Goal: Information Seeking & Learning: Learn about a topic

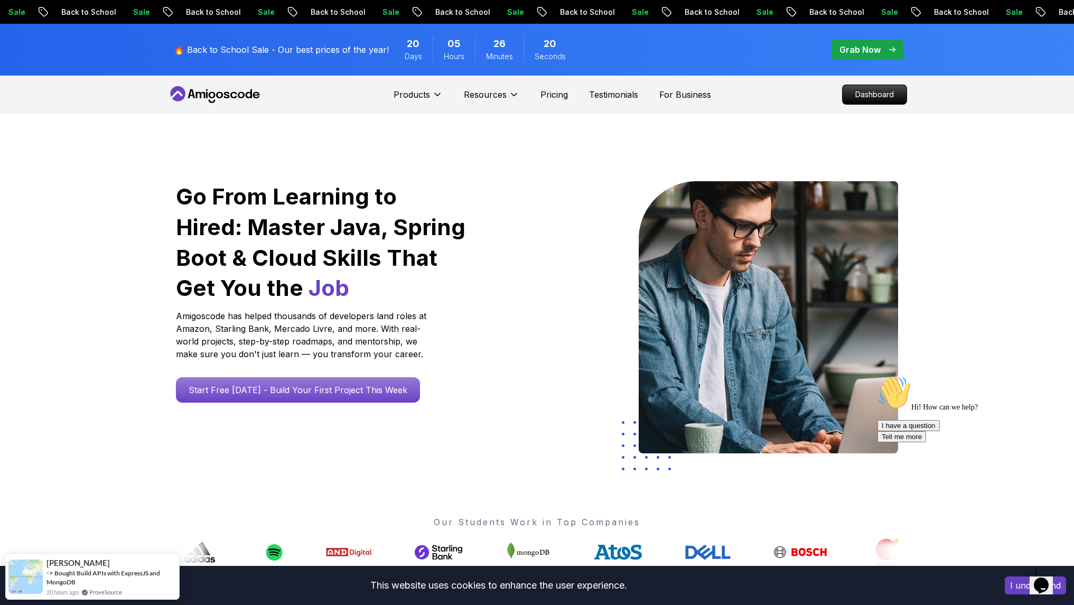
click at [364, 50] on p "🔥 Back to School Sale - Our best prices of the year!" at bounding box center [281, 49] width 215 height 13
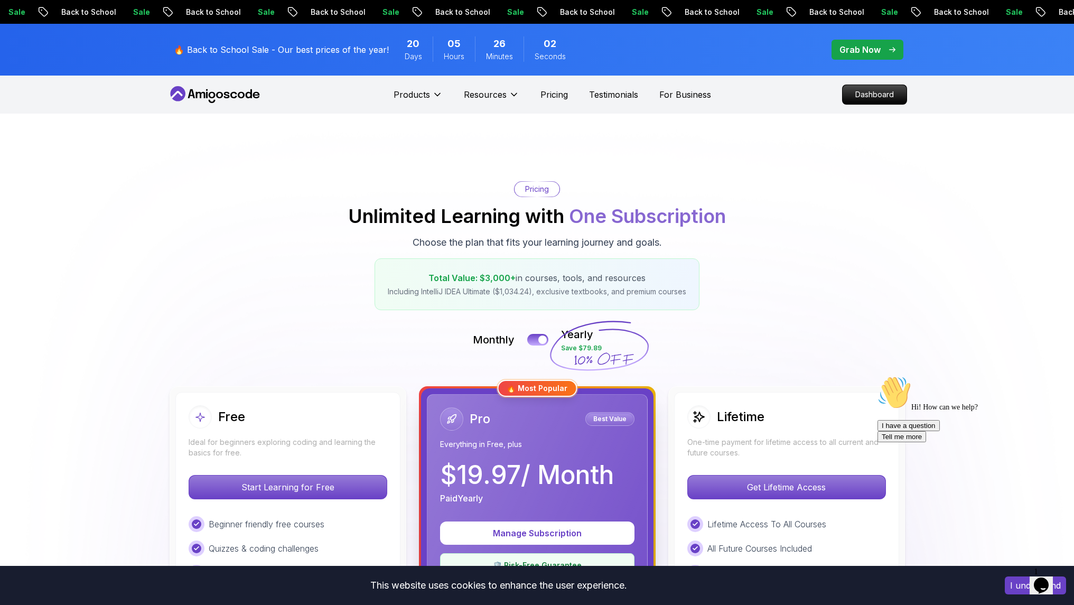
click at [865, 50] on p "Grab Now" at bounding box center [860, 49] width 41 height 13
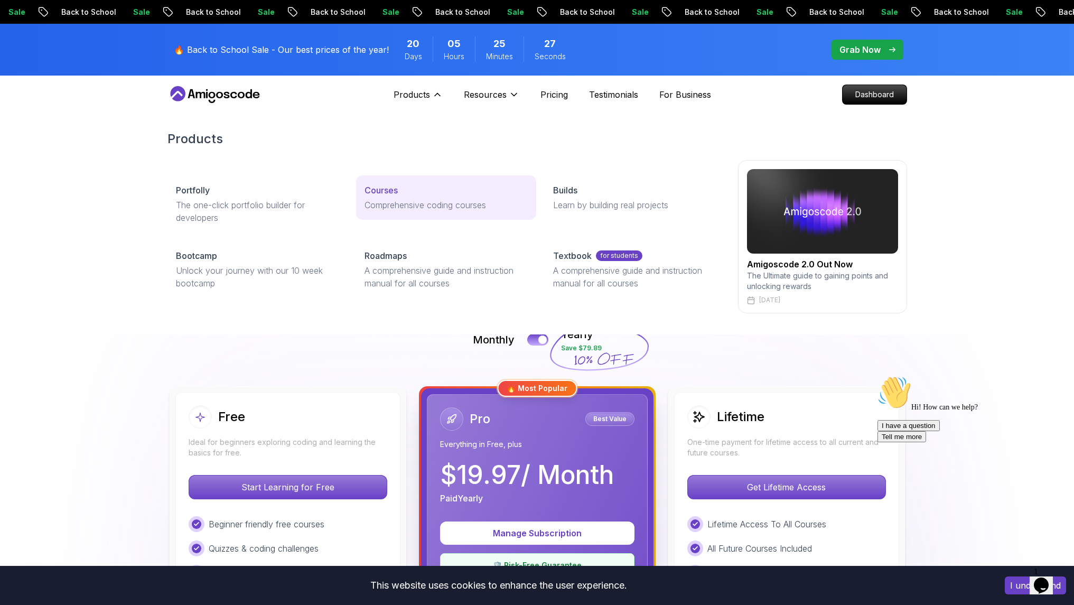
click at [388, 193] on p "Courses" at bounding box center [381, 190] width 33 height 13
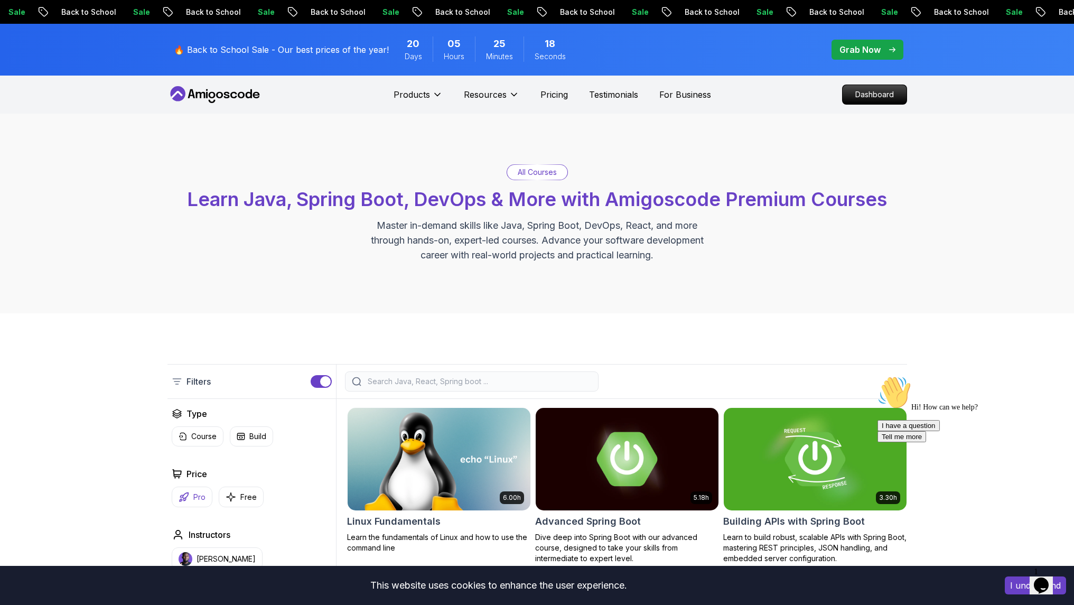
click at [197, 498] on p "Pro" at bounding box center [199, 497] width 12 height 11
click at [197, 435] on icon at bounding box center [197, 434] width 11 height 11
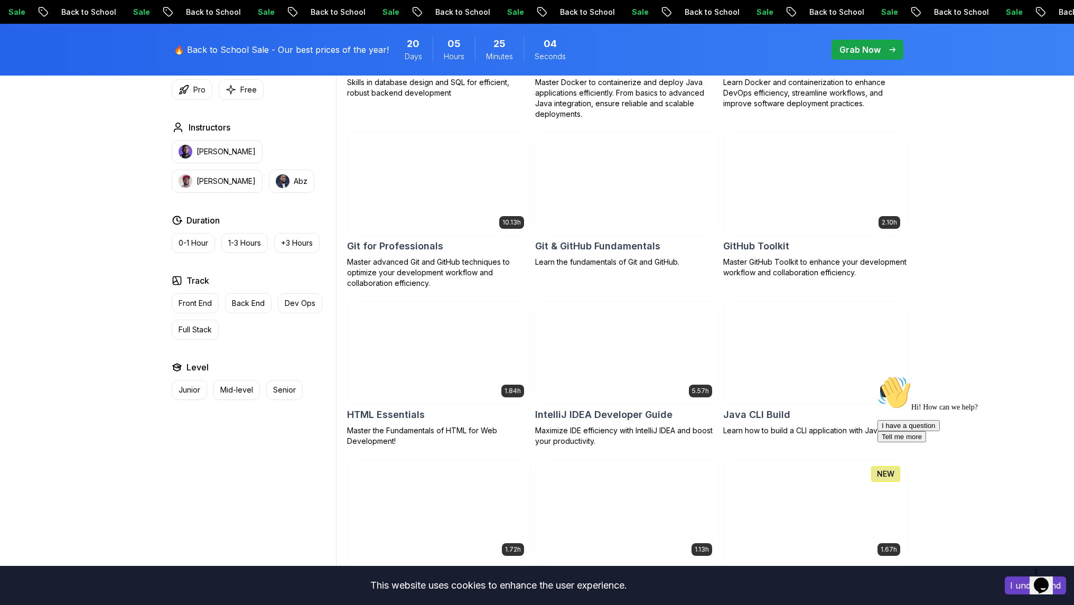
scroll to position [740, 0]
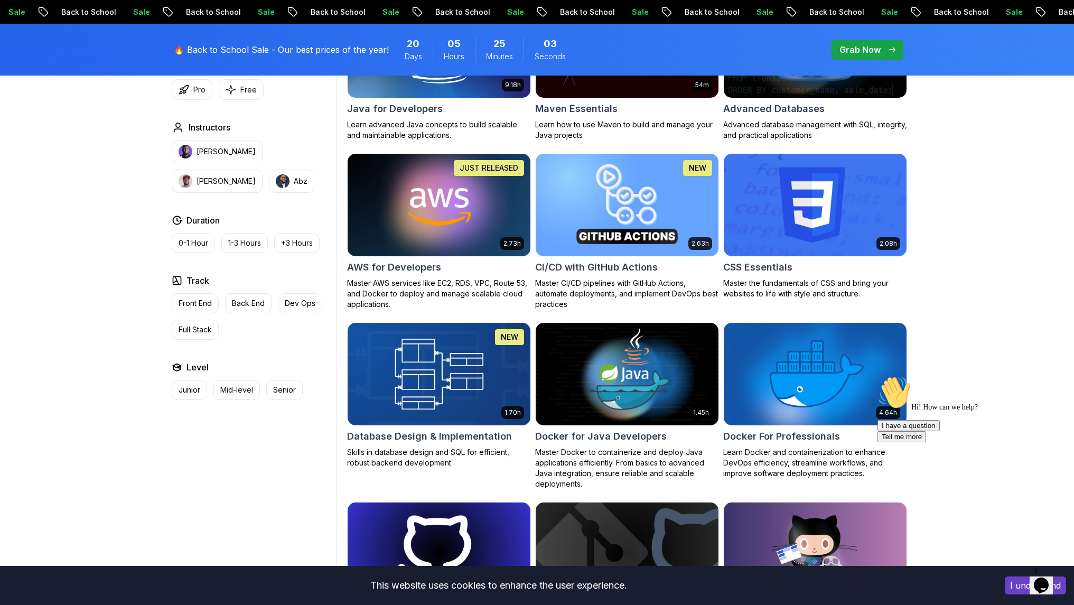
click at [444, 381] on img at bounding box center [439, 373] width 192 height 107
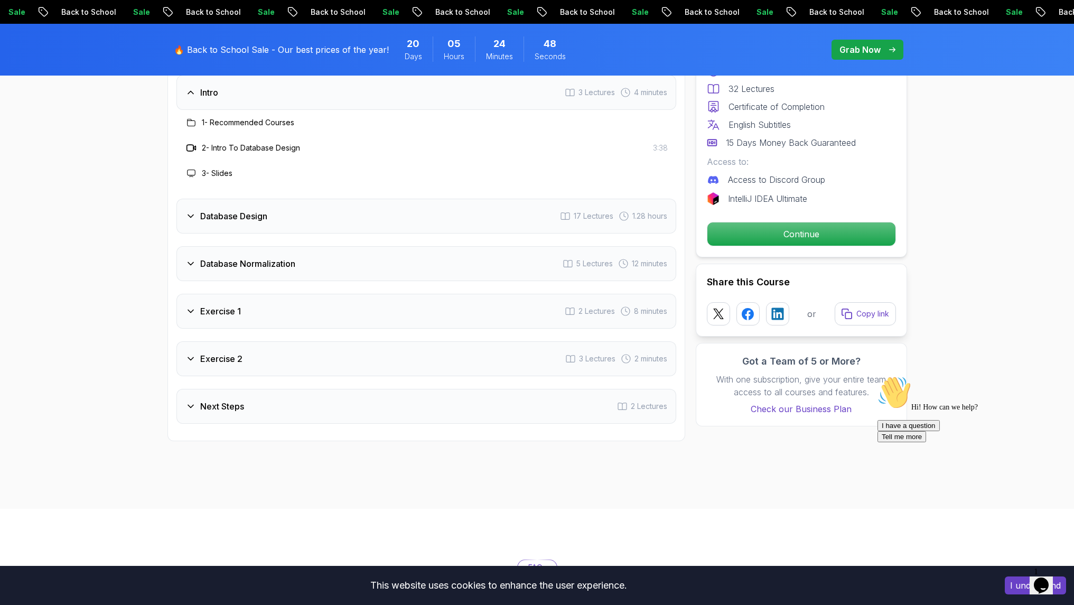
scroll to position [1849, 0]
click at [191, 214] on icon at bounding box center [190, 215] width 11 height 11
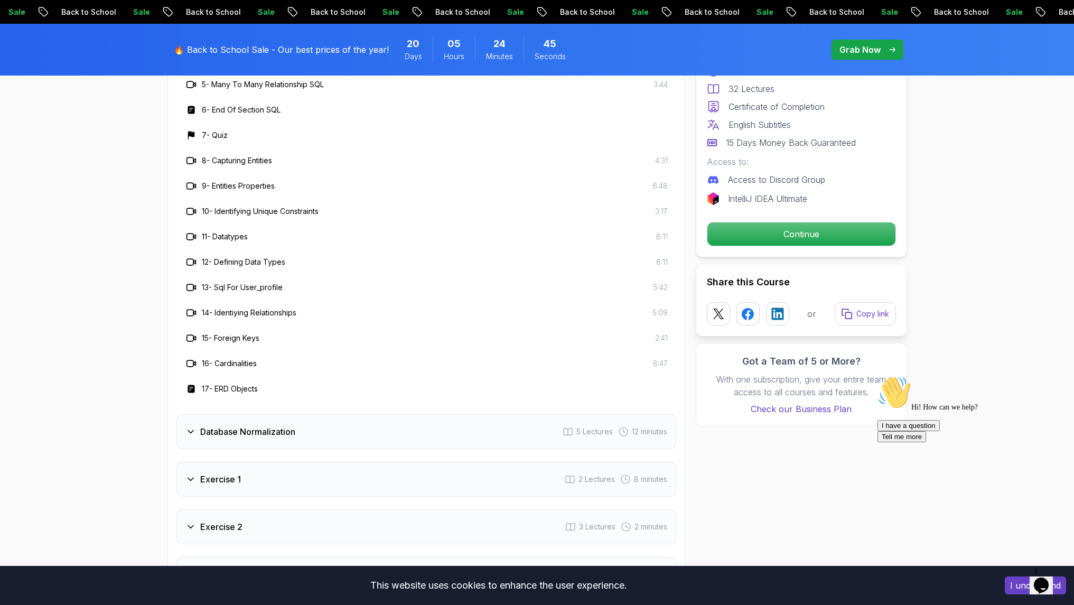
scroll to position [2114, 0]
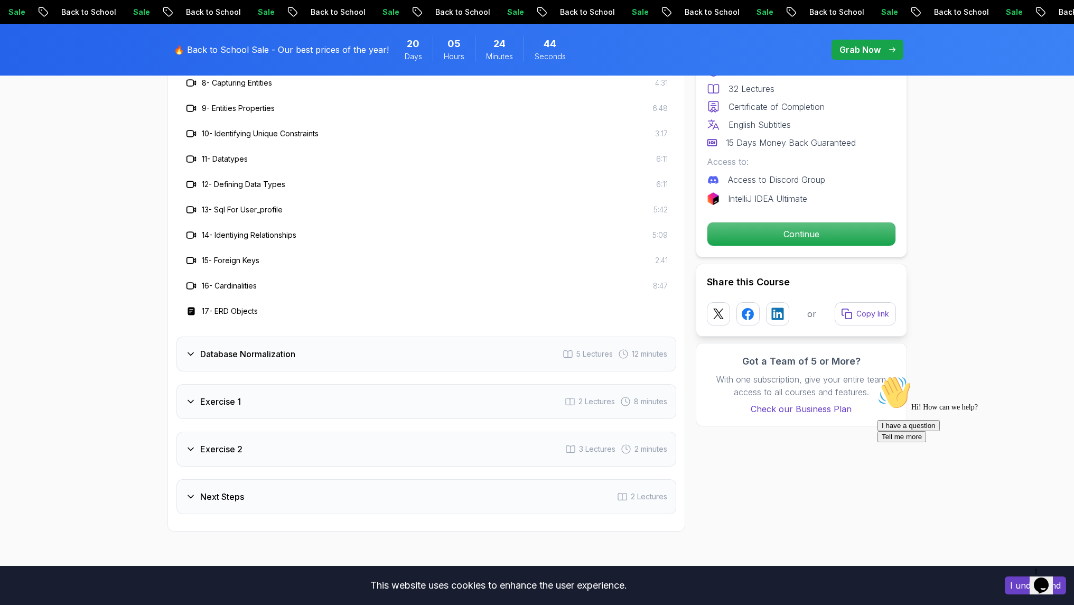
click at [184, 349] on div "Database Normalization 5 Lectures 12 minutes" at bounding box center [426, 354] width 500 height 35
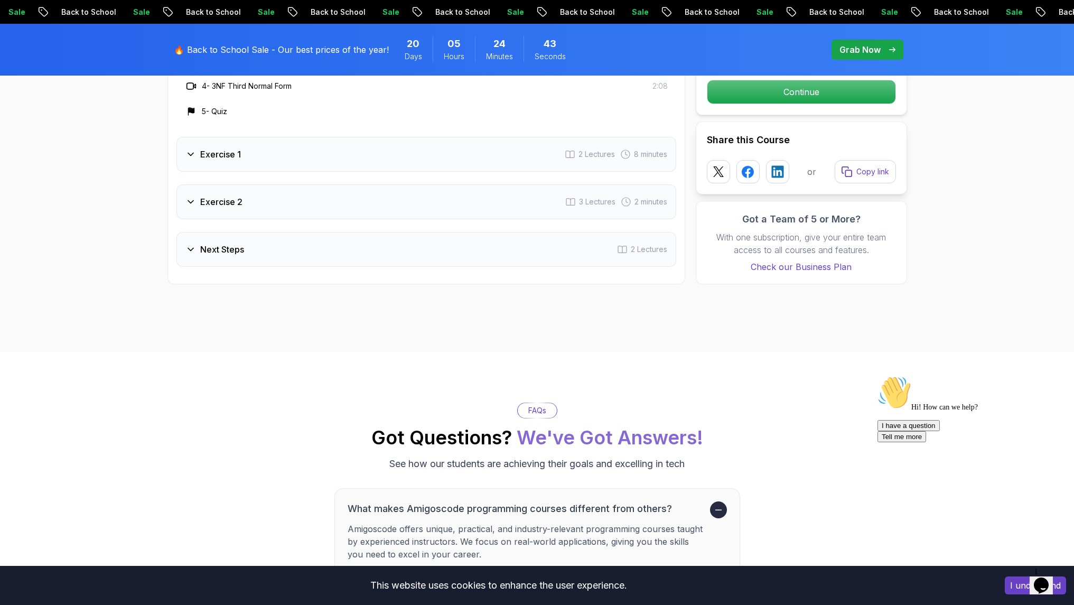
scroll to position [1902, 0]
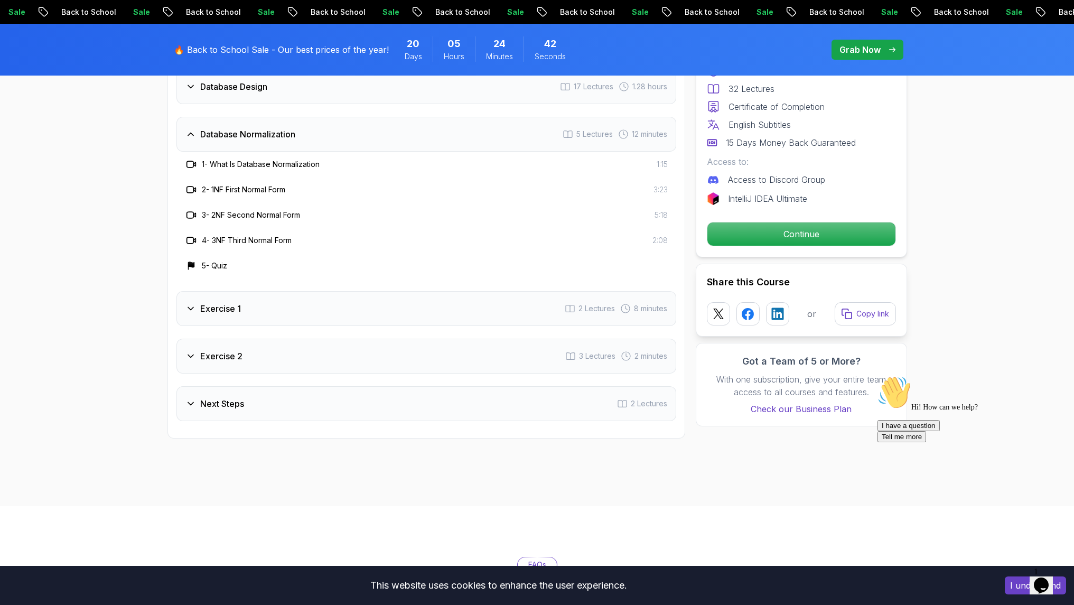
click at [189, 303] on icon at bounding box center [190, 308] width 11 height 11
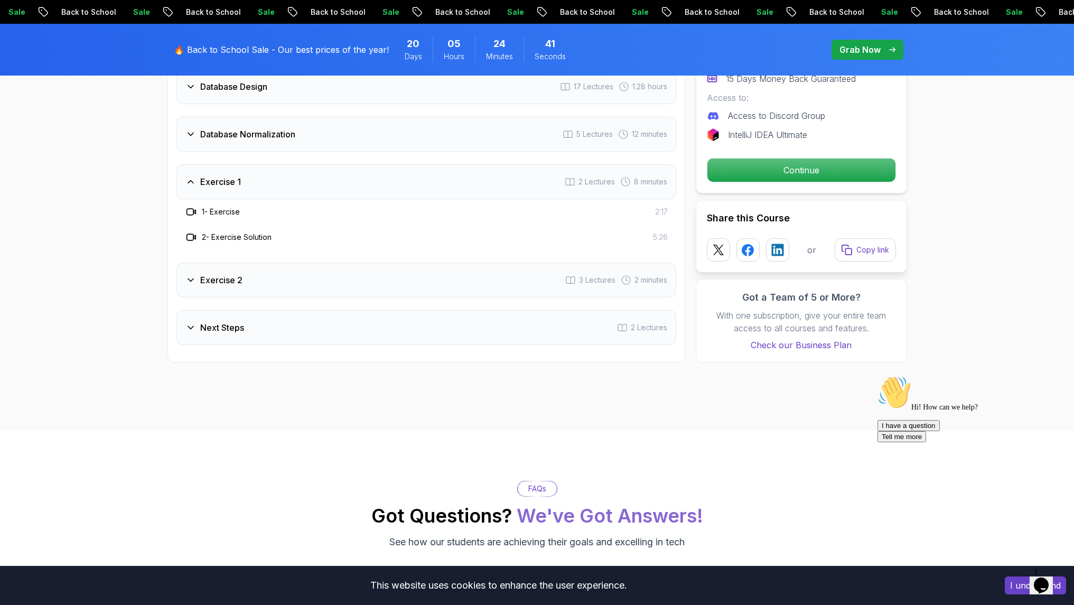
scroll to position [2008, 0]
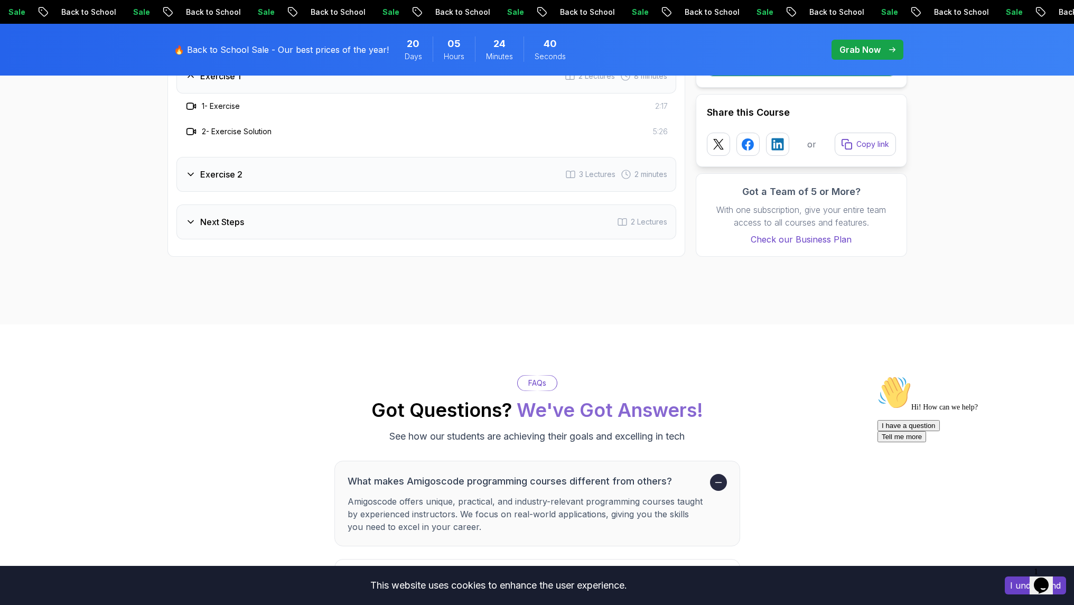
click at [186, 178] on div "Exercise 2 3 Lectures 2 minutes" at bounding box center [426, 174] width 500 height 35
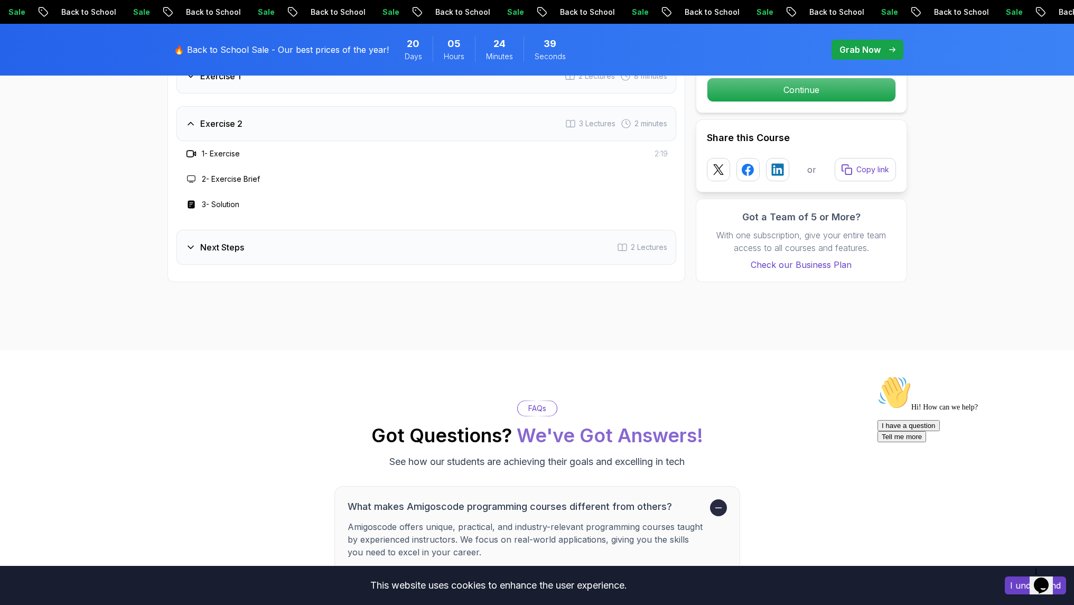
click at [180, 243] on div "Next Steps 2 Lectures" at bounding box center [426, 247] width 500 height 35
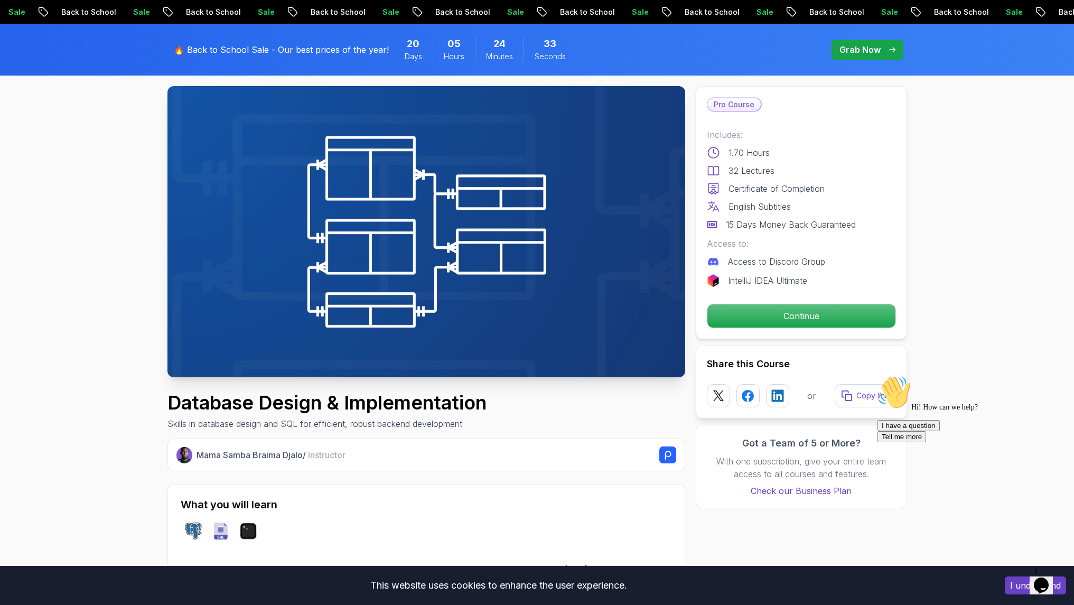
scroll to position [0, 0]
